Goal: Task Accomplishment & Management: Use online tool/utility

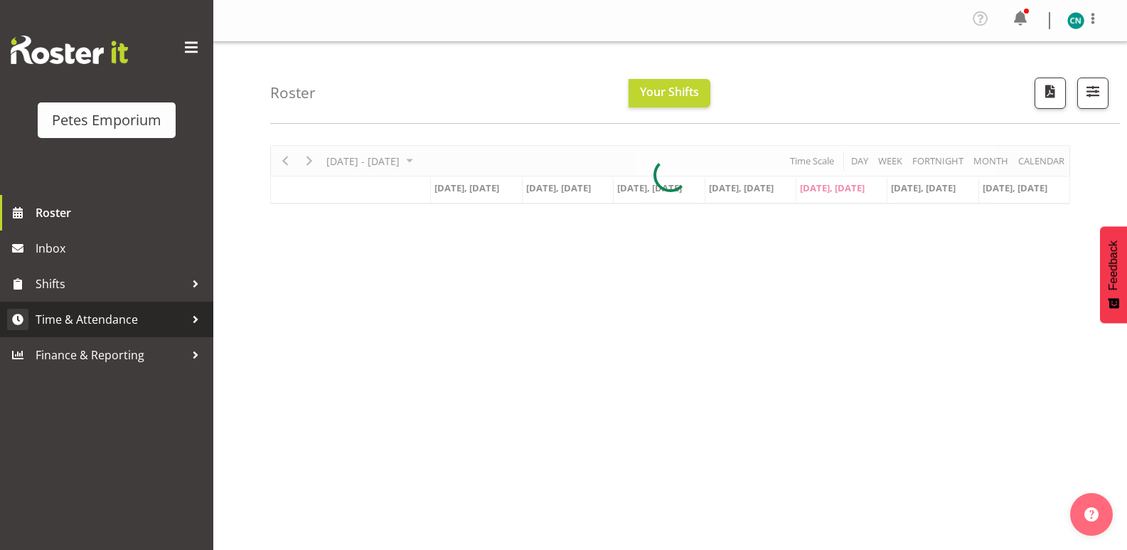
click at [119, 318] on span "Time & Attendance" at bounding box center [110, 319] width 149 height 21
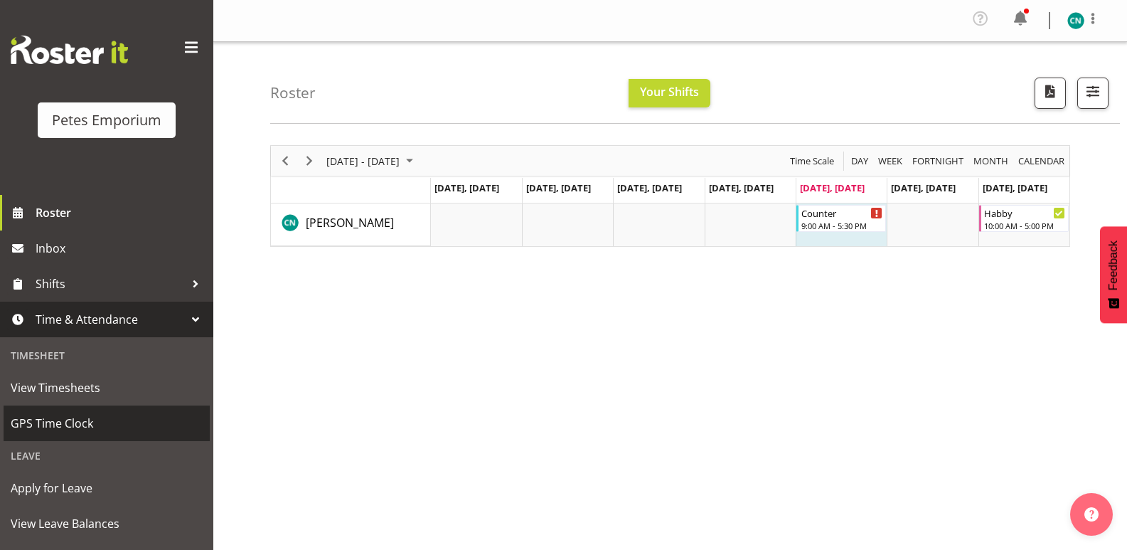
click at [70, 416] on span "GPS Time Clock" at bounding box center [107, 422] width 192 height 21
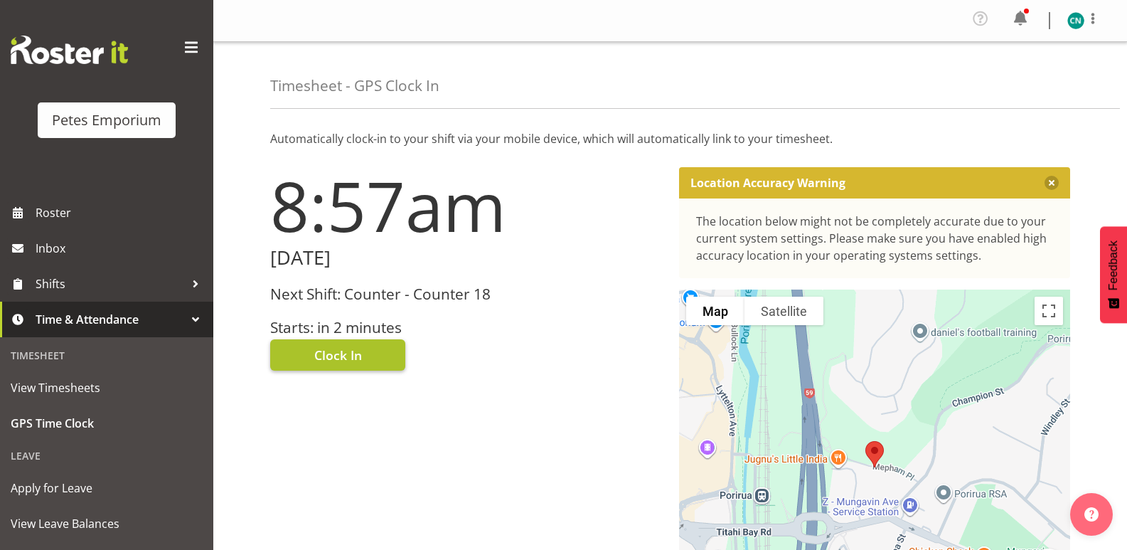
click at [331, 354] on span "Clock In" at bounding box center [338, 355] width 48 height 18
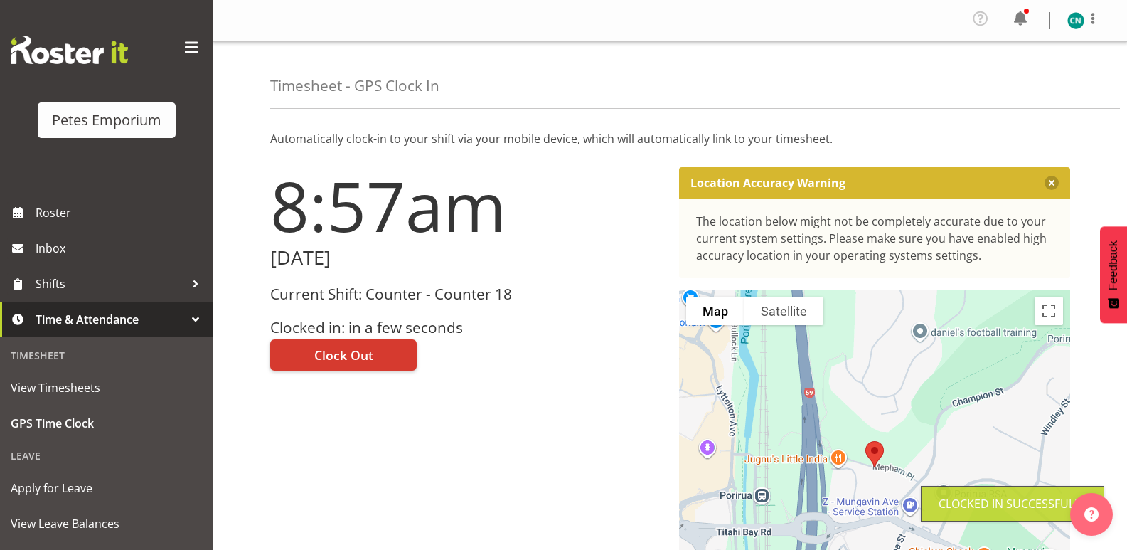
click at [1079, 18] on img at bounding box center [1075, 20] width 17 height 17
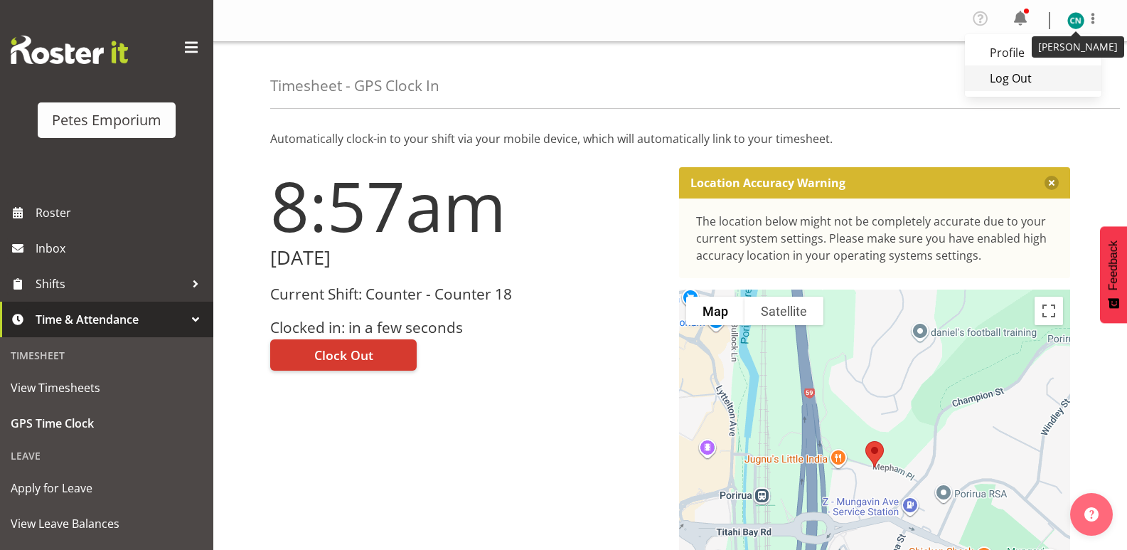
click at [1011, 68] on link "Log Out" at bounding box center [1033, 78] width 137 height 26
